Goal: Information Seeking & Learning: Learn about a topic

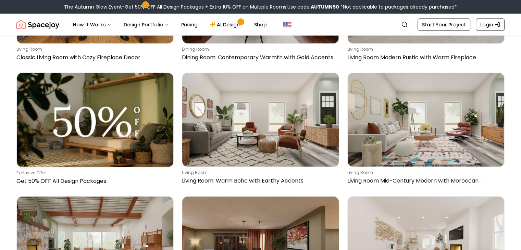
scroll to position [1953, 0]
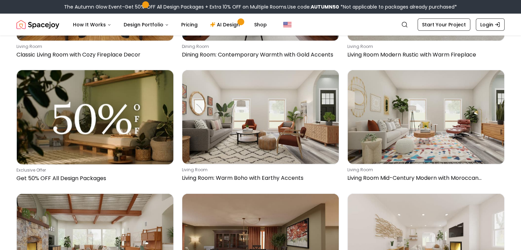
click at [30, 25] on img "Spacejoy" at bounding box center [37, 25] width 43 height 14
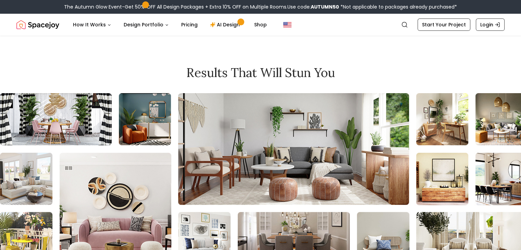
scroll to position [2912, 0]
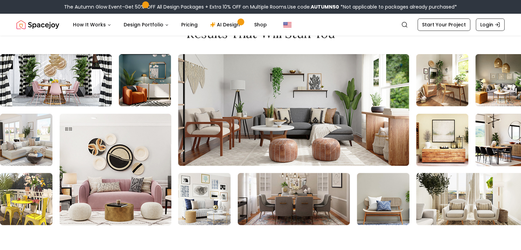
click at [99, 90] on img at bounding box center [530, 139] width 1063 height 171
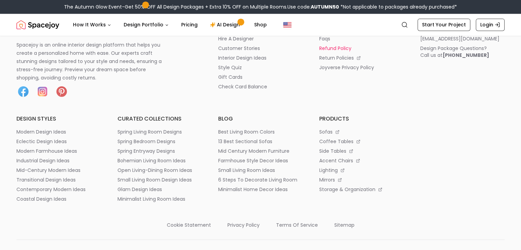
scroll to position [3616, 0]
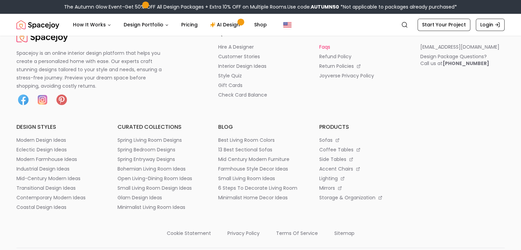
click at [322, 50] on p "faqs" at bounding box center [324, 47] width 11 height 7
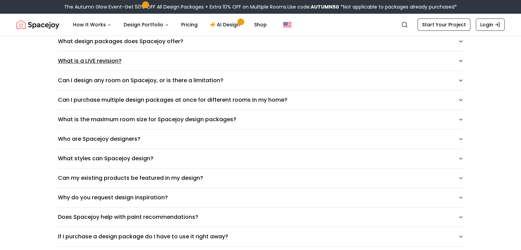
scroll to position [171, 0]
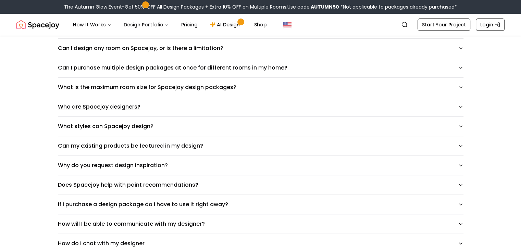
click at [111, 110] on button "Who are Spacejoy designers?" at bounding box center [261, 106] width 406 height 19
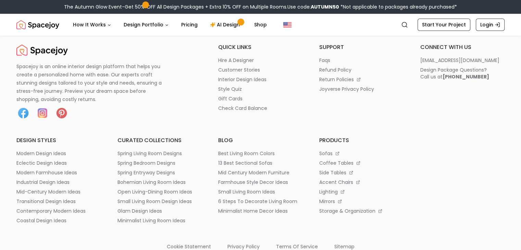
scroll to position [822, 0]
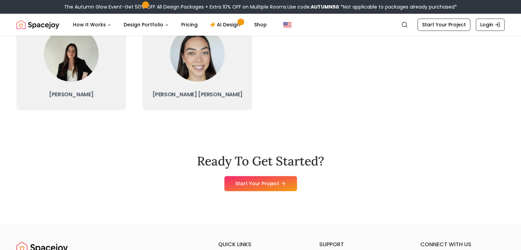
scroll to position [308, 0]
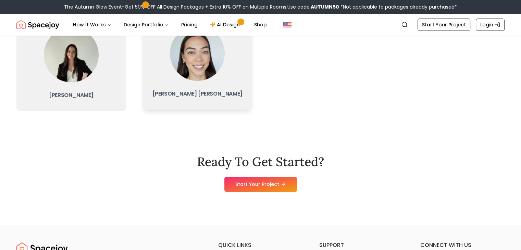
click at [199, 73] on img at bounding box center [197, 53] width 55 height 55
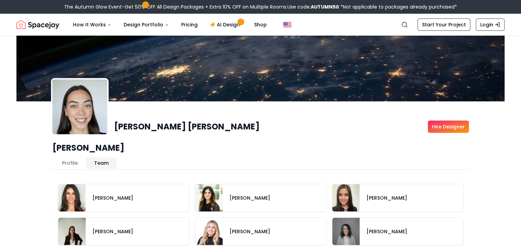
click at [102, 158] on button "Team" at bounding box center [101, 163] width 31 height 11
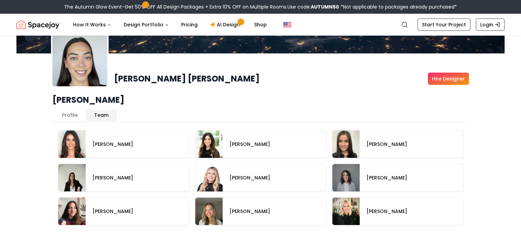
scroll to position [34, 0]
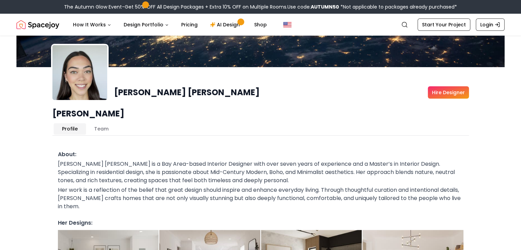
click at [66, 123] on button "Profile" at bounding box center [70, 128] width 32 height 11
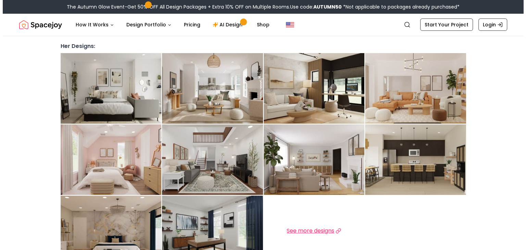
scroll to position [206, 0]
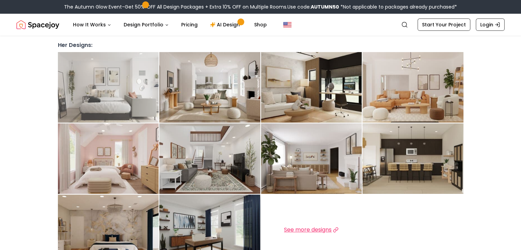
click at [111, 89] on img at bounding box center [108, 87] width 101 height 71
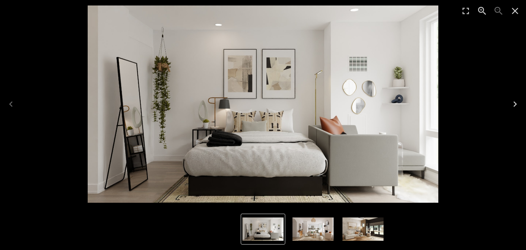
click at [514, 101] on icon "Next" at bounding box center [515, 104] width 11 height 11
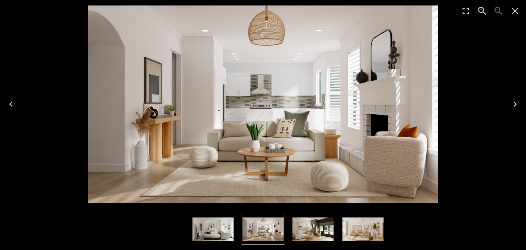
click at [11, 106] on icon "Previous" at bounding box center [10, 103] width 3 height 5
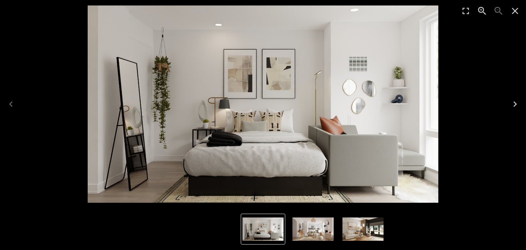
click at [509, 103] on button "Next" at bounding box center [515, 103] width 22 height 27
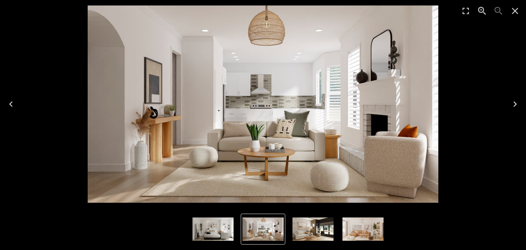
click at [509, 103] on button "Next" at bounding box center [515, 103] width 22 height 27
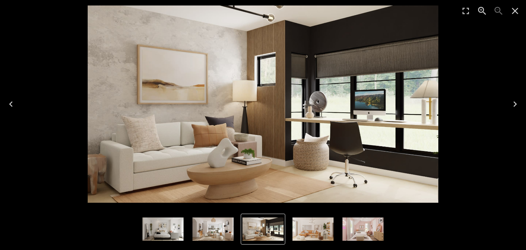
click at [509, 103] on button "Next" at bounding box center [515, 103] width 22 height 27
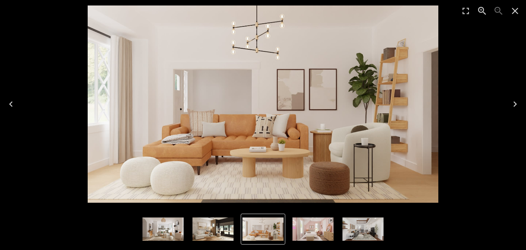
click at [509, 103] on button "Next" at bounding box center [515, 103] width 22 height 27
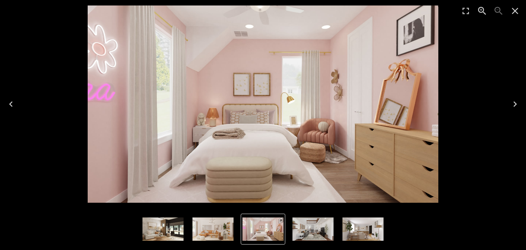
click at [508, 103] on button "Next" at bounding box center [515, 103] width 22 height 27
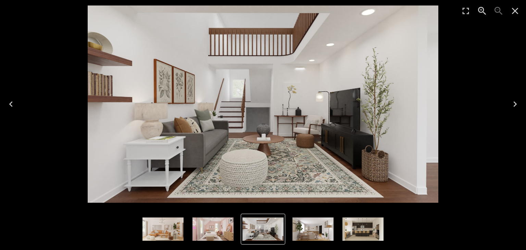
click at [508, 103] on button "Next" at bounding box center [515, 103] width 22 height 27
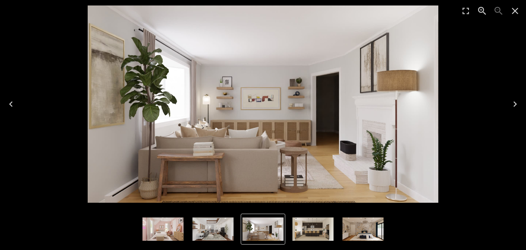
click at [508, 103] on button "Next" at bounding box center [515, 103] width 22 height 27
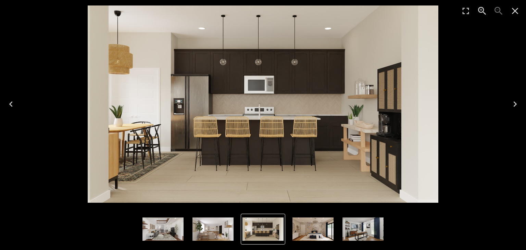
click at [508, 103] on button "Next" at bounding box center [515, 103] width 22 height 27
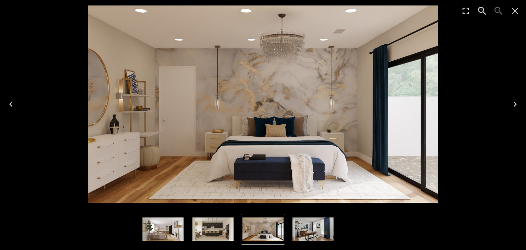
click at [508, 103] on button "Next" at bounding box center [515, 103] width 22 height 27
